Goal: Task Accomplishment & Management: Complete application form

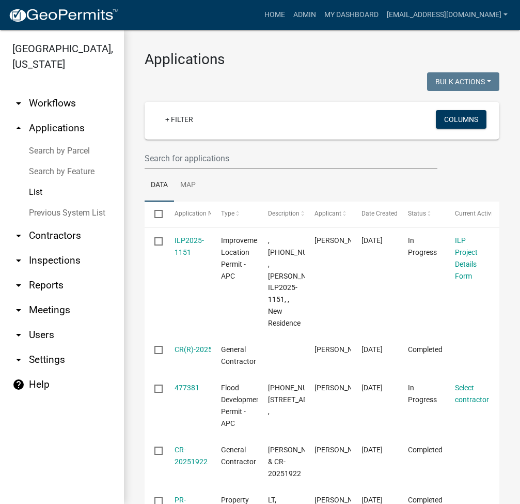
select select "2: 50"
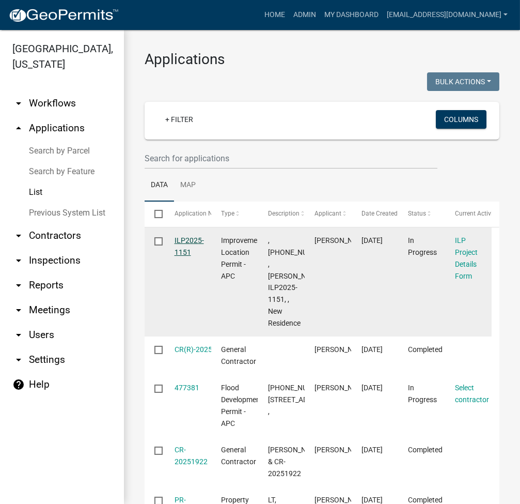
click at [187, 239] on link "ILP2025-1151" at bounding box center [189, 246] width 29 height 20
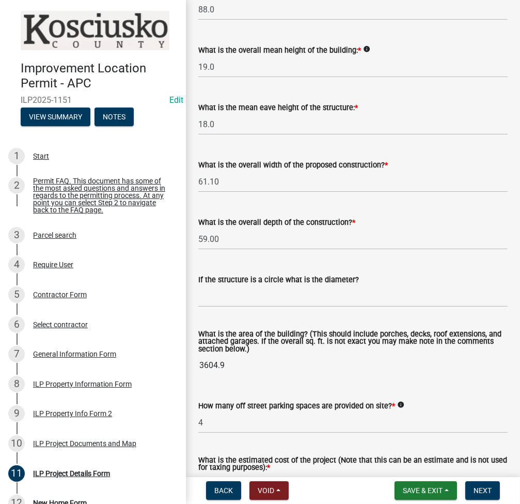
scroll to position [807, 0]
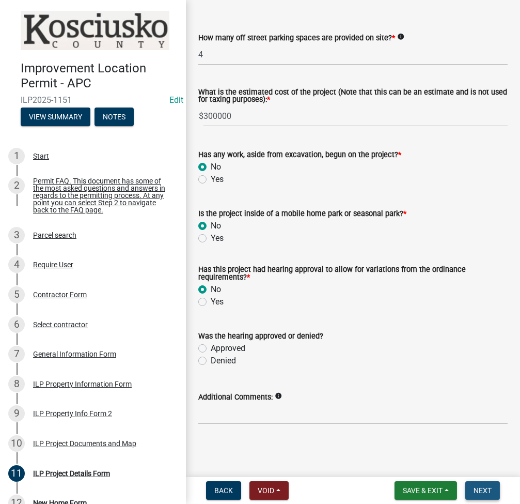
click at [487, 490] on span "Next" at bounding box center [483, 490] width 18 height 8
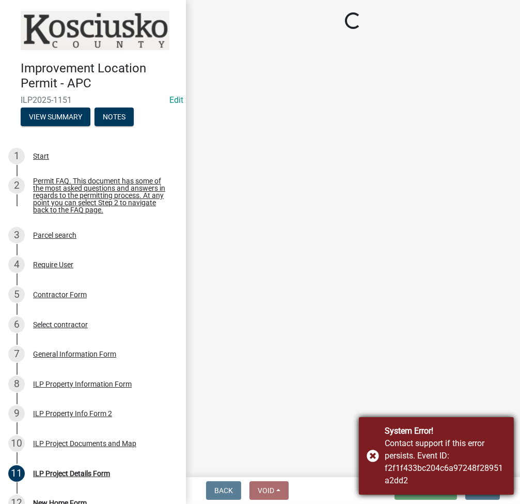
click at [373, 453] on div "System Error! Contact support if this error persists. Event ID: f2f1f433bc204c6…" at bounding box center [436, 455] width 155 height 77
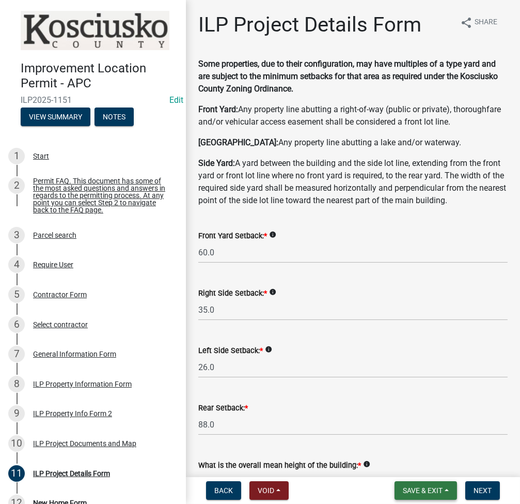
click at [425, 488] on span "Save & Exit" at bounding box center [423, 490] width 40 height 8
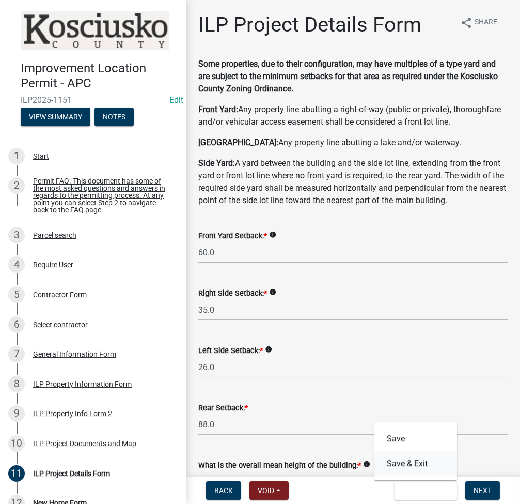
click at [417, 466] on button "Save & Exit" at bounding box center [416, 463] width 83 height 25
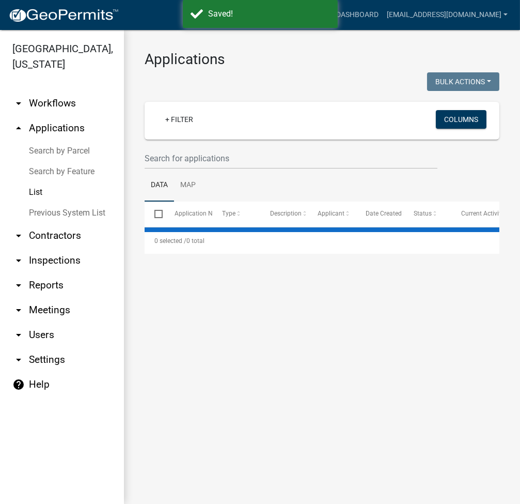
select select "2: 50"
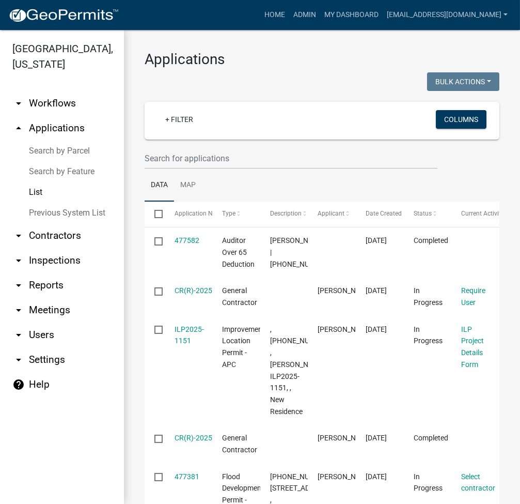
click at [76, 151] on link "Search by Parcel" at bounding box center [62, 151] width 124 height 21
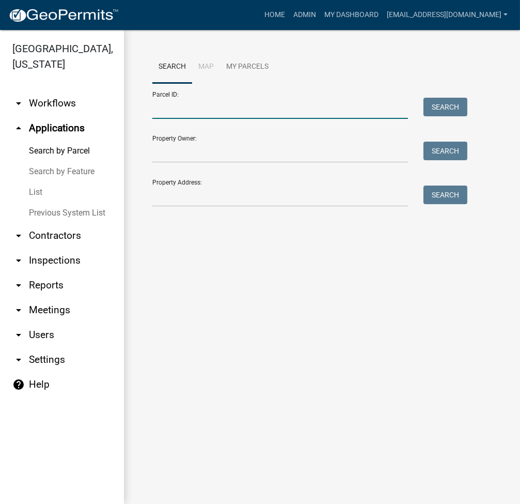
click at [241, 113] on input "Parcel ID:" at bounding box center [280, 108] width 256 height 21
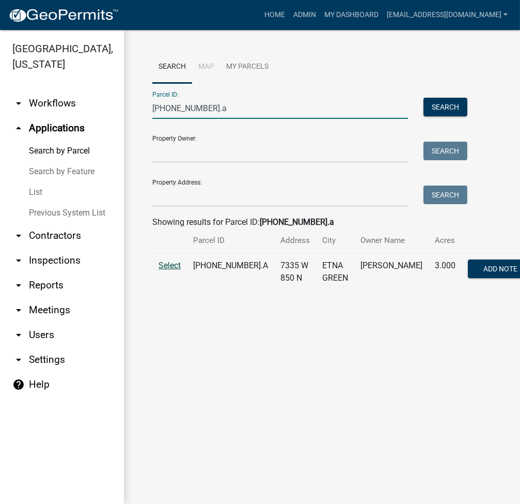
type input "[PHONE_NUMBER].a"
click at [178, 270] on span "Select" at bounding box center [170, 265] width 22 height 10
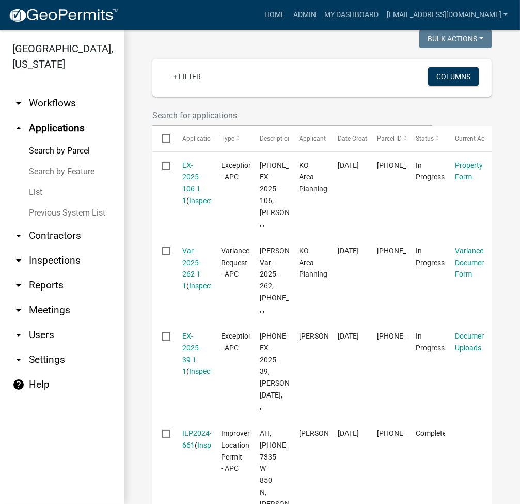
scroll to position [275, 0]
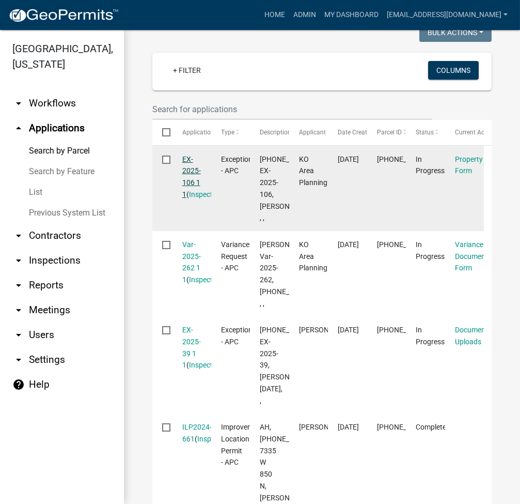
click at [191, 198] on link "EX-2025-106 1 1" at bounding box center [191, 176] width 19 height 43
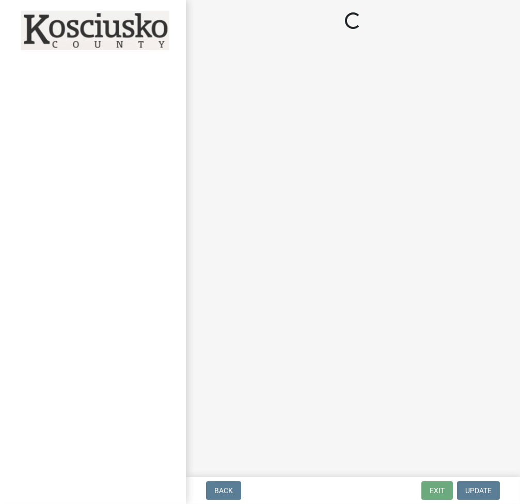
select select "ea119d11-e52e-4559-b746-af06211fe819"
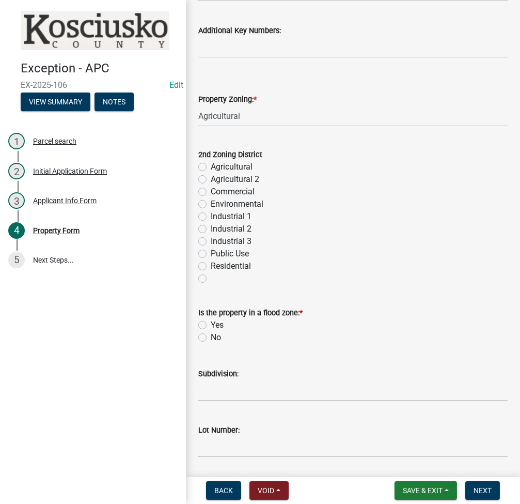
scroll to position [551, 0]
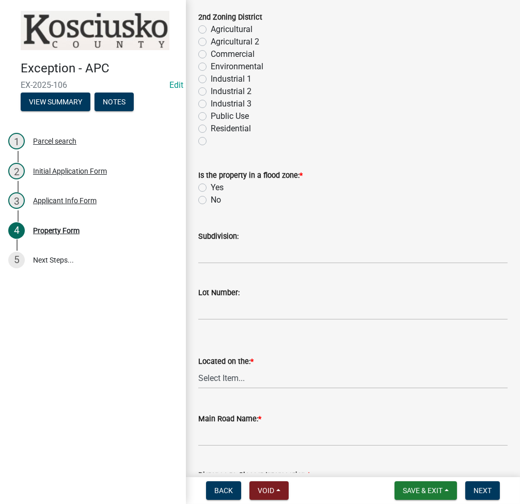
click at [211, 196] on label "No" at bounding box center [216, 200] width 10 height 12
click at [211, 196] on input "No" at bounding box center [214, 197] width 7 height 7
radio input "true"
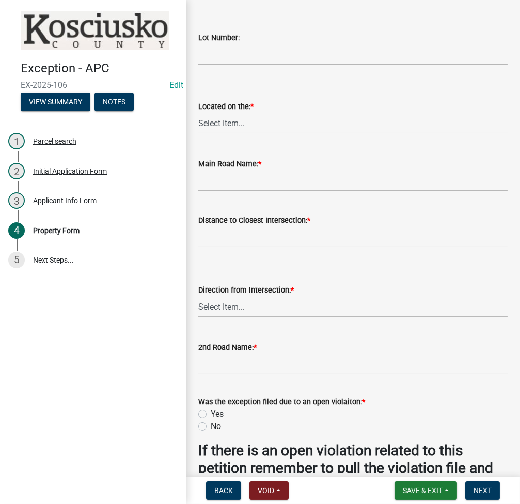
scroll to position [826, 0]
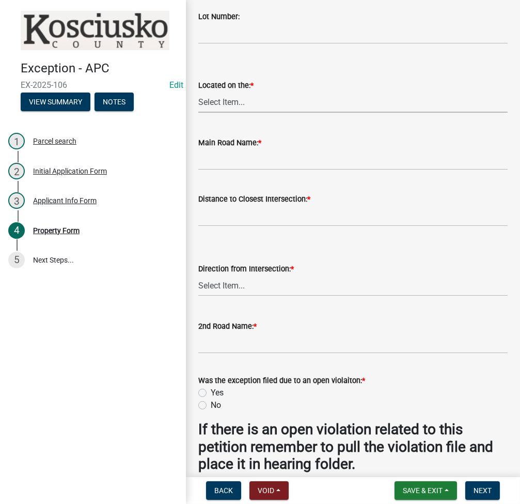
click at [241, 103] on select "Select Item... N NE NW E S SE SW W" at bounding box center [352, 101] width 309 height 21
click at [198, 91] on select "Select Item... N NE NW E S SE SW W" at bounding box center [352, 101] width 309 height 21
select select "ad7cb692-d3a2-4504-bf9b-1c90717f2ce6"
click at [258, 156] on input "Main Road Name: *" at bounding box center [352, 159] width 309 height 21
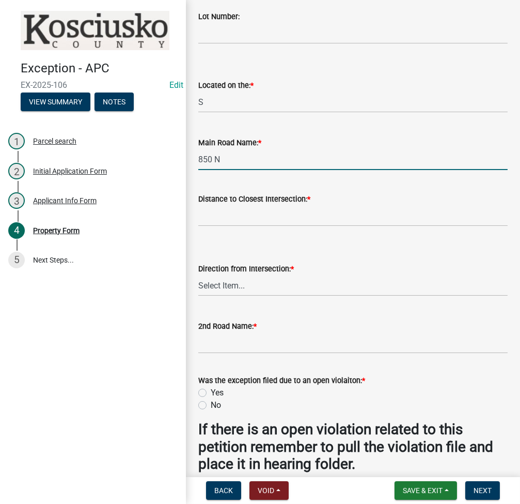
type input "850 N"
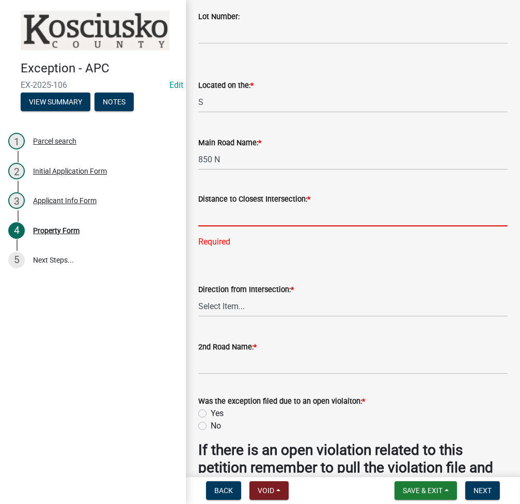
click at [331, 219] on input "text" at bounding box center [352, 215] width 309 height 21
type input "1650"
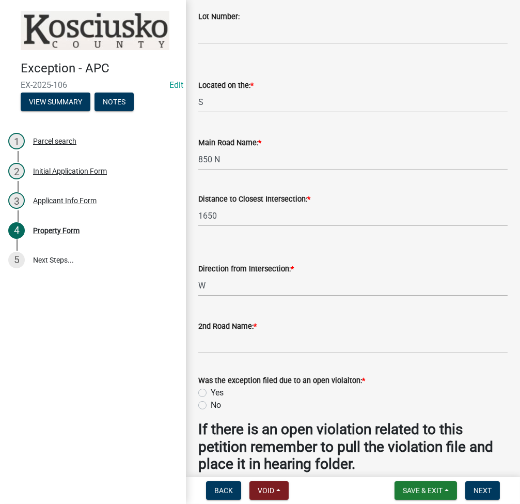
select select "c4907745-124a-42b6-8414-4617f608e7c8"
type input "700 W"
click at [211, 399] on input "No" at bounding box center [214, 402] width 7 height 7
radio input "true"
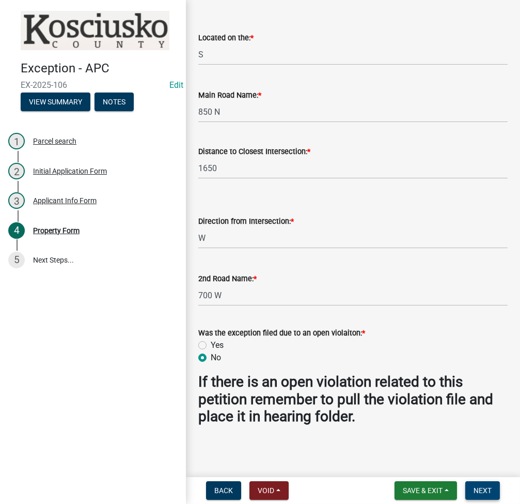
click at [491, 486] on span "Next" at bounding box center [483, 490] width 18 height 8
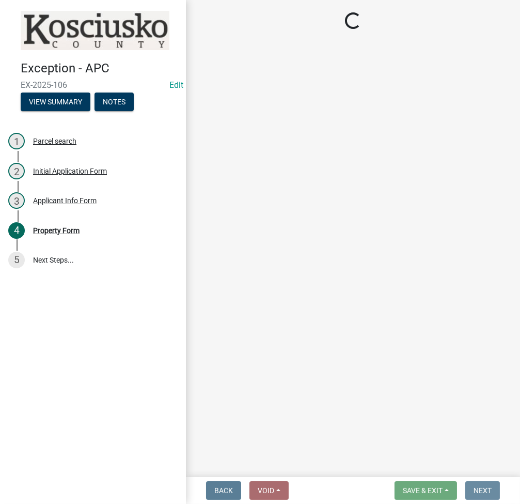
scroll to position [0, 0]
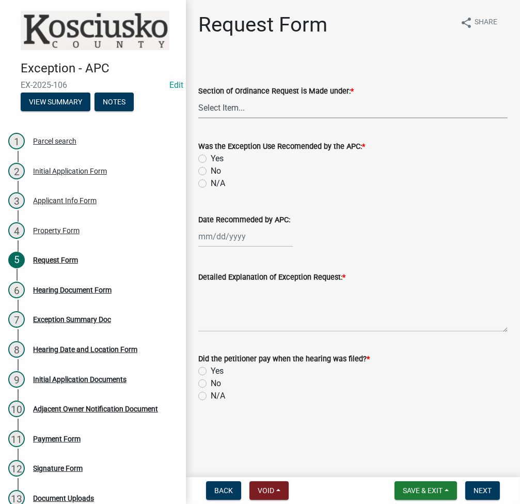
click at [220, 102] on select "Select Item... 2.14 Table A 3.5 Acc. No Res. 3.5 Table D Acc. Bldg. Size 3.21 H…" at bounding box center [352, 107] width 309 height 21
click at [198, 97] on select "Select Item... 2.14 Table A 3.5 Acc. No Res. 3.5 Table D Acc. Bldg. Size 3.21 H…" at bounding box center [352, 107] width 309 height 21
select select "7d7a1c2c-a1e9-45cd-abee-9fc0d9f64134"
click at [261, 317] on textarea "Detailed Explanation of Exception Request: *" at bounding box center [352, 307] width 309 height 49
click at [211, 169] on label "No" at bounding box center [216, 171] width 10 height 12
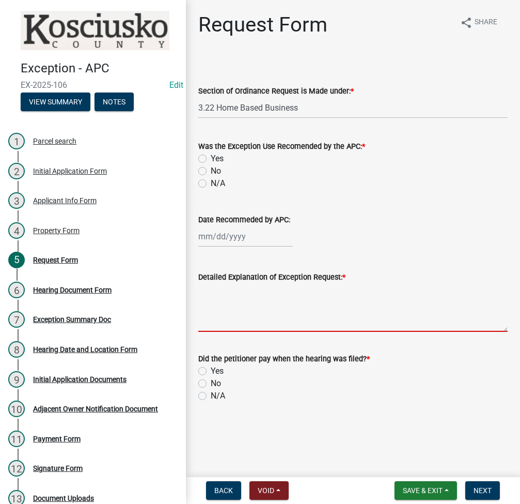
click at [211, 169] on input "No" at bounding box center [214, 168] width 7 height 7
radio input "true"
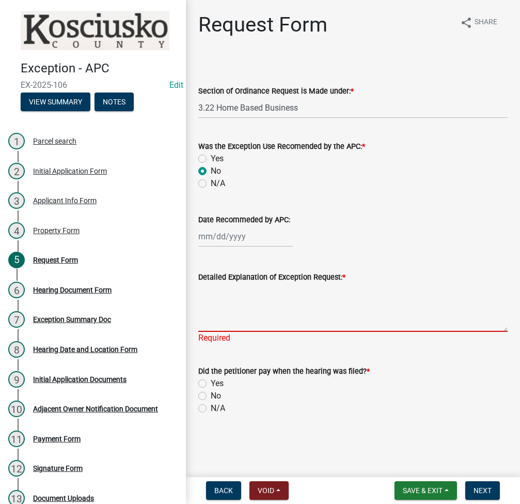
click at [254, 301] on textarea "Detailed Explanation of Exception Request: *" at bounding box center [352, 307] width 309 height 49
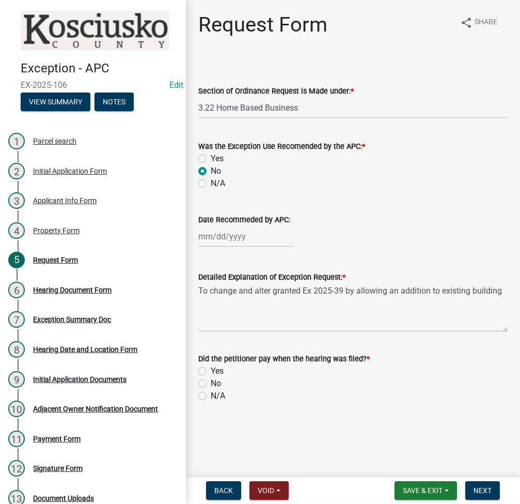
click at [508, 290] on div "Detailed Explanation of Exception Request: * To change and alter granted Ex 202…" at bounding box center [353, 293] width 325 height 75
click at [486, 294] on textarea "To change and alter granted Ex 2025-39 by allowing an addition to existing buil…" at bounding box center [352, 307] width 309 height 49
type textarea "To change and alter granted Ex 2025-39 by allowing an addition to existing buil…"
click at [211, 384] on label "No" at bounding box center [216, 383] width 10 height 12
click at [211, 384] on input "No" at bounding box center [214, 380] width 7 height 7
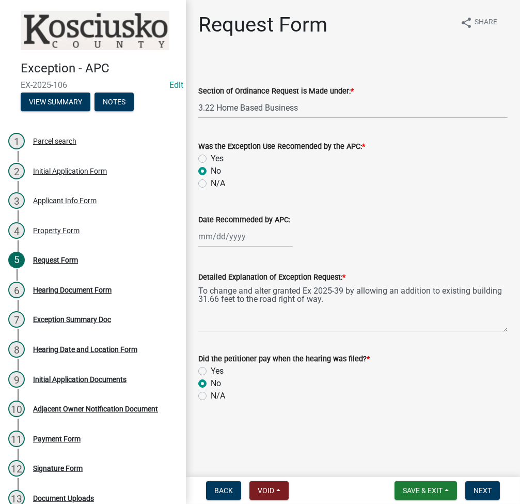
radio input "true"
click at [484, 490] on span "Next" at bounding box center [483, 490] width 18 height 8
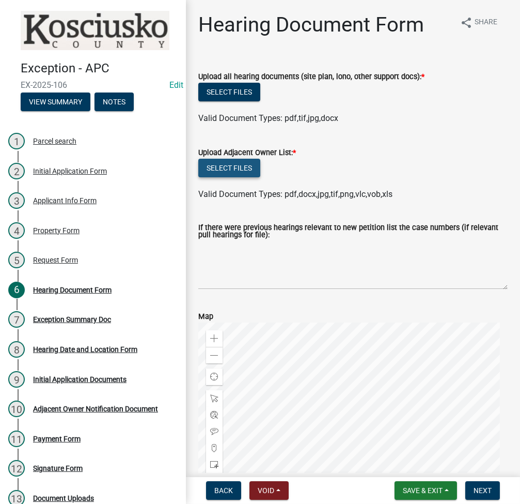
click at [233, 169] on button "Select files" at bounding box center [229, 168] width 62 height 19
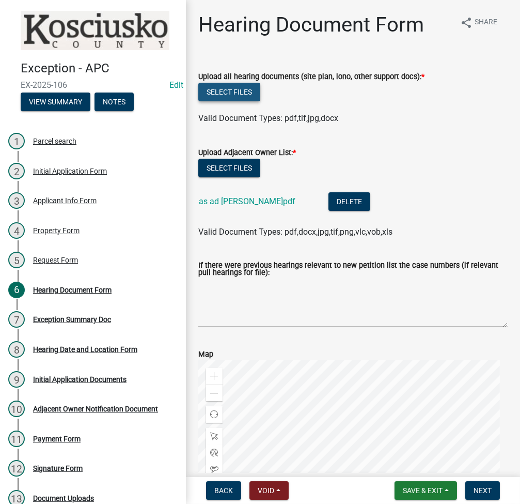
click at [230, 91] on button "Select files" at bounding box center [229, 92] width 62 height 19
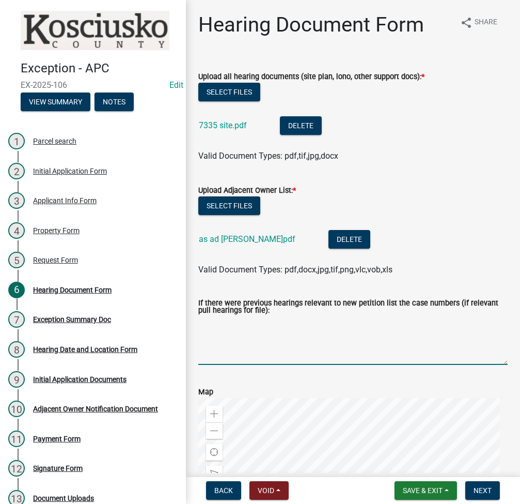
click at [301, 332] on textarea "If there were previous hearings relevant to new petition list the case numbers …" at bounding box center [352, 340] width 309 height 49
type textarea "EX 2025-39"
click at [479, 492] on span "Next" at bounding box center [483, 490] width 18 height 8
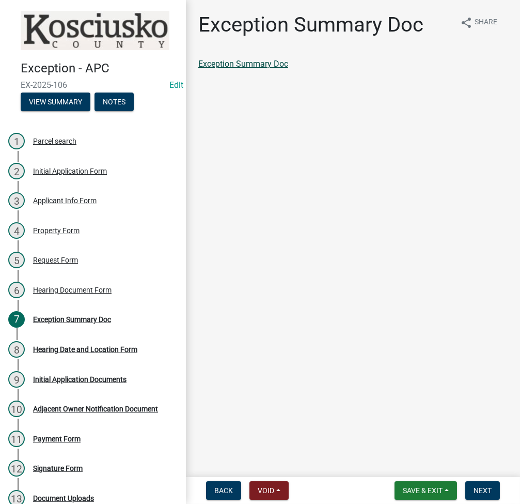
click at [239, 68] on link "Exception Summary Doc" at bounding box center [243, 64] width 90 height 10
click at [484, 490] on span "Next" at bounding box center [483, 490] width 18 height 8
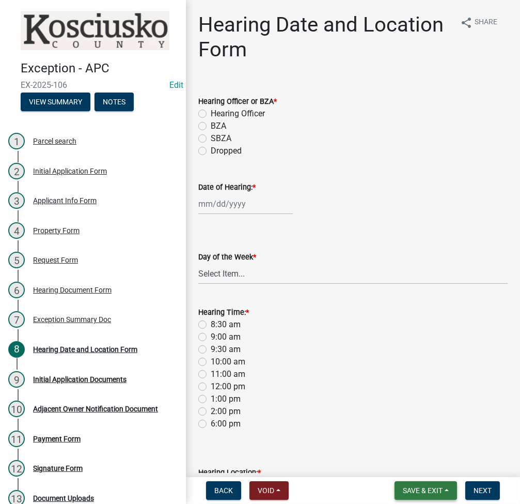
click at [420, 487] on span "Save & Exit" at bounding box center [423, 490] width 40 height 8
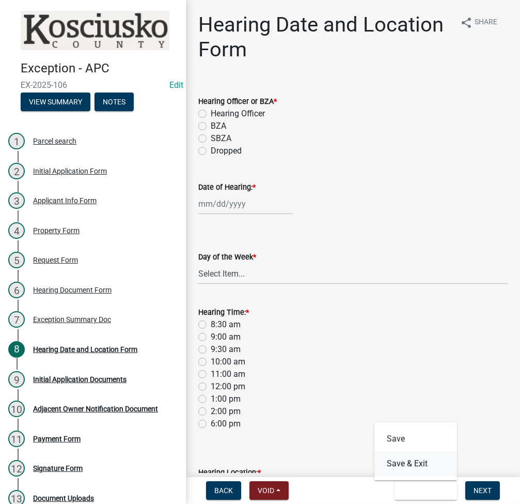
click at [420, 461] on button "Save & Exit" at bounding box center [416, 463] width 83 height 25
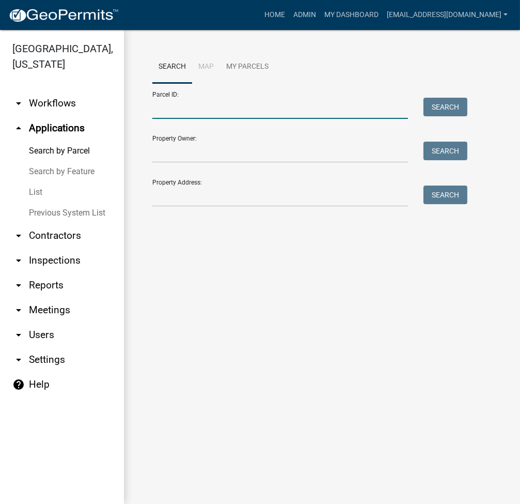
click at [230, 112] on input "Parcel ID:" at bounding box center [280, 108] width 256 height 21
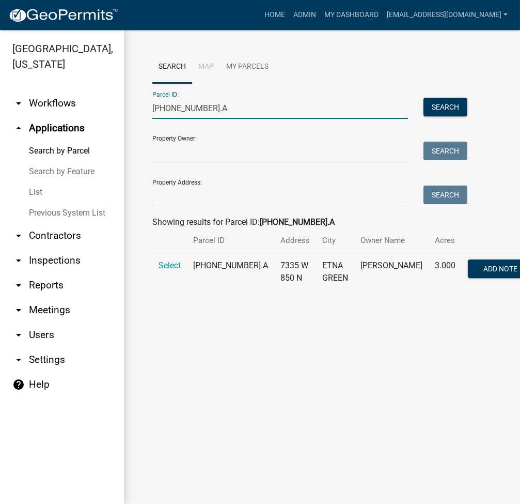
type input "[PHONE_NUMBER].a"
click at [166, 270] on span "Select" at bounding box center [170, 265] width 22 height 10
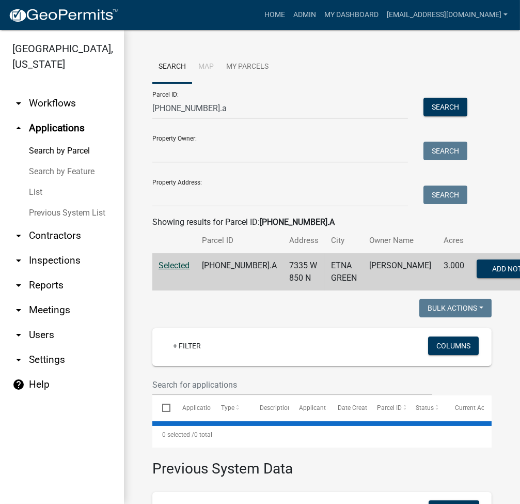
scroll to position [267, 0]
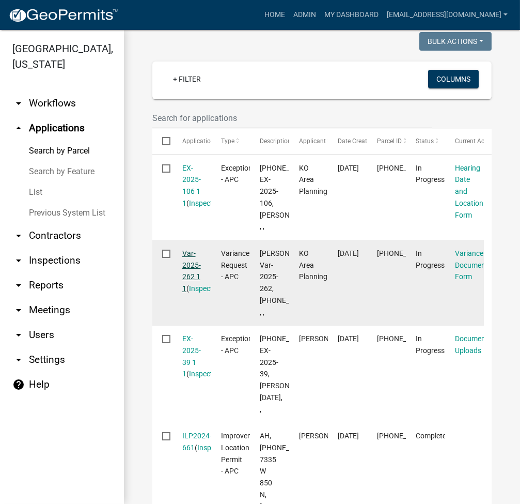
click at [197, 292] on link "Var-2025-262 1 1" at bounding box center [191, 270] width 19 height 43
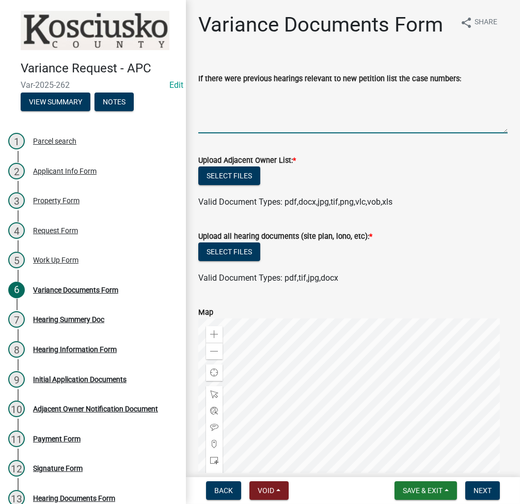
click at [426, 132] on textarea "If there were previous hearings relevant to new petition list the case numbers:" at bounding box center [352, 109] width 309 height 49
